Goal: Task Accomplishment & Management: Manage account settings

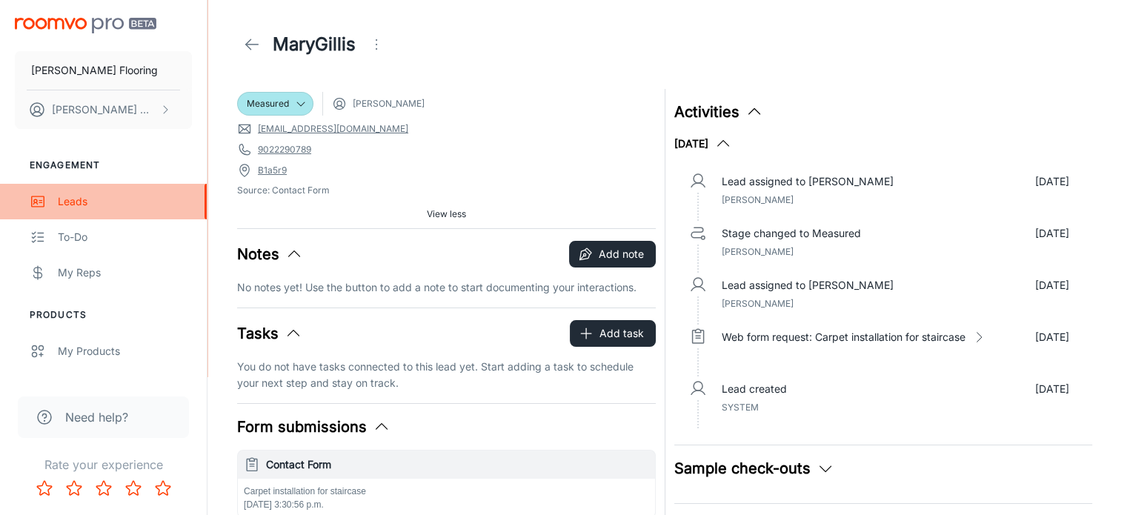
click at [78, 201] on div "Leads" at bounding box center [125, 201] width 134 height 16
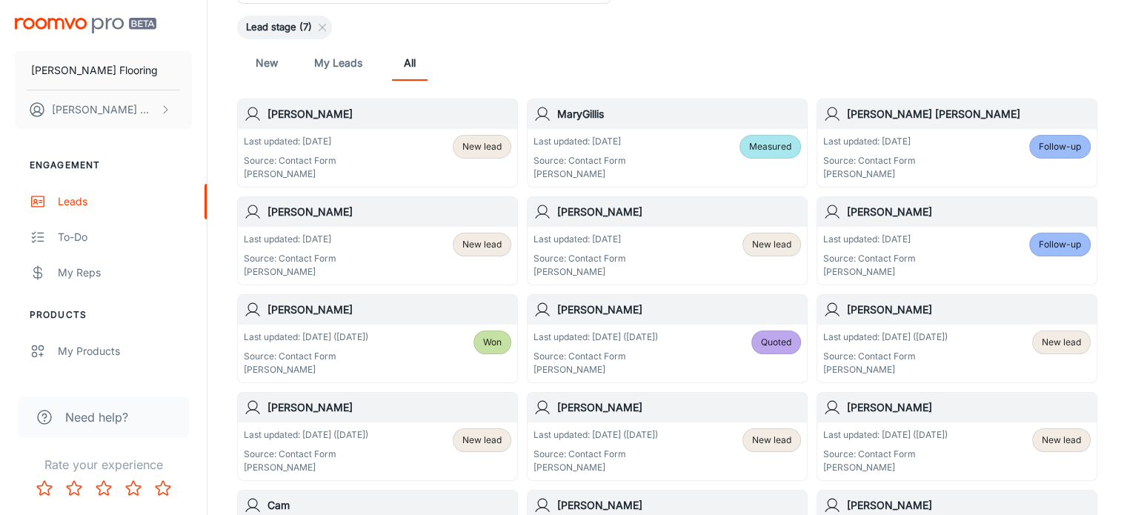
scroll to position [121, 0]
click at [762, 144] on span "Measured" at bounding box center [770, 145] width 42 height 13
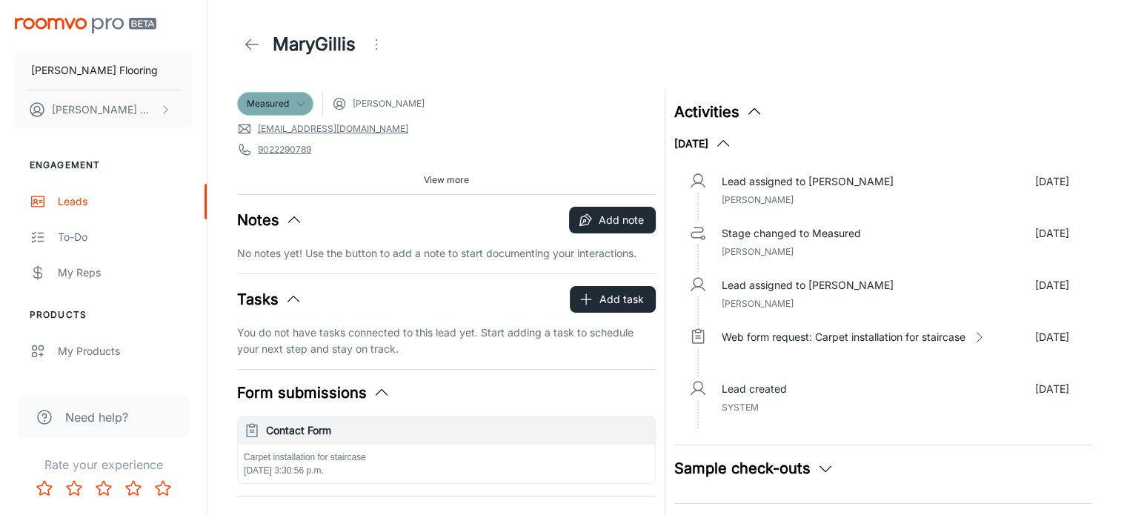
click at [299, 103] on icon at bounding box center [301, 104] width 12 height 12
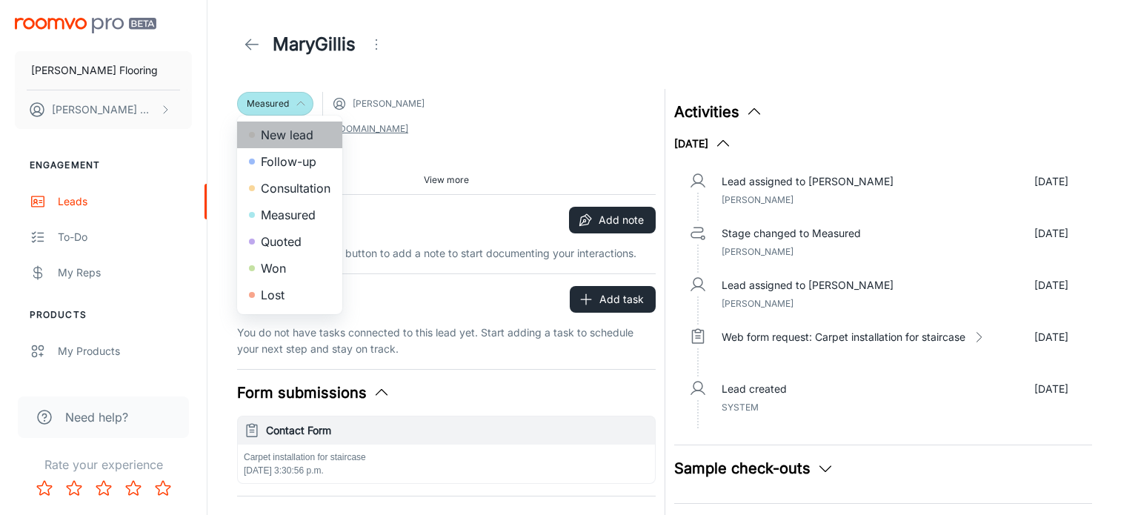
click at [283, 136] on li "New lead" at bounding box center [289, 134] width 105 height 27
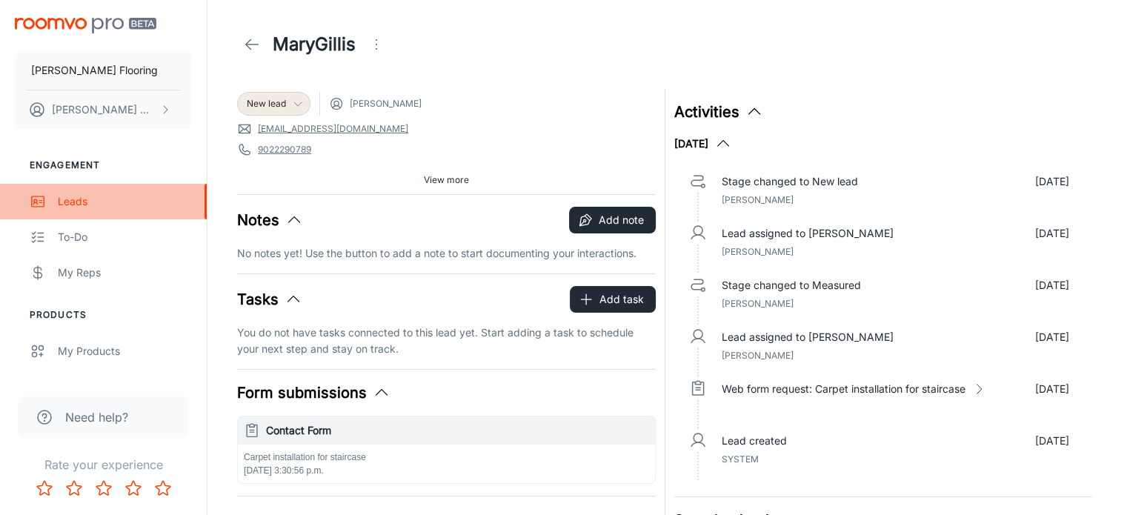
click at [64, 203] on div "Leads" at bounding box center [125, 201] width 134 height 16
